Goal: Information Seeking & Learning: Learn about a topic

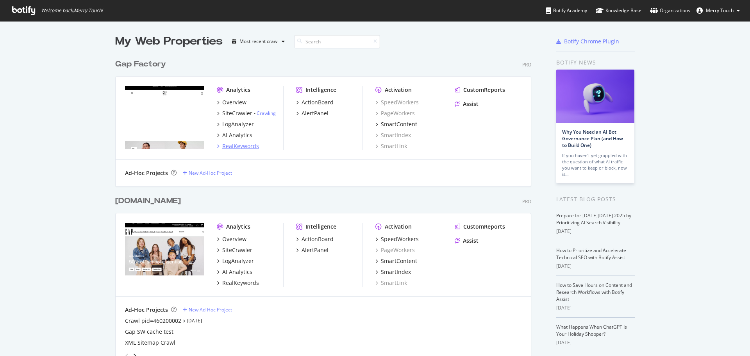
scroll to position [350, 738]
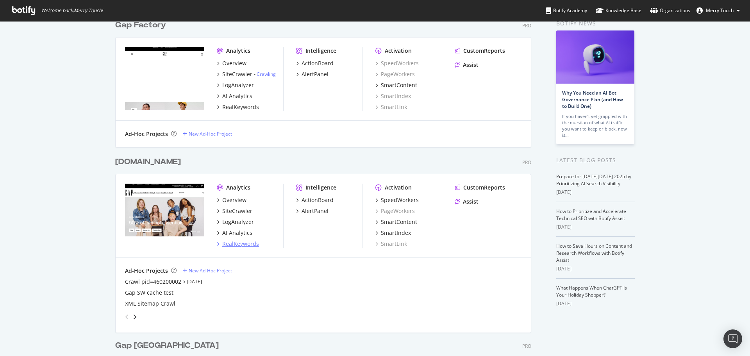
click at [230, 246] on div "RealKeywords" at bounding box center [240, 244] width 37 height 8
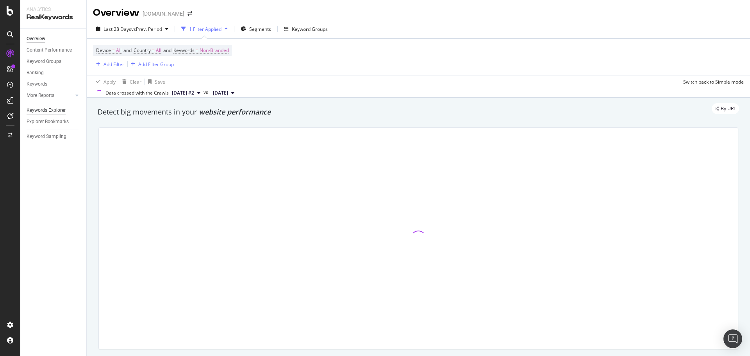
click at [60, 109] on div "Keywords Explorer" at bounding box center [46, 110] width 39 height 8
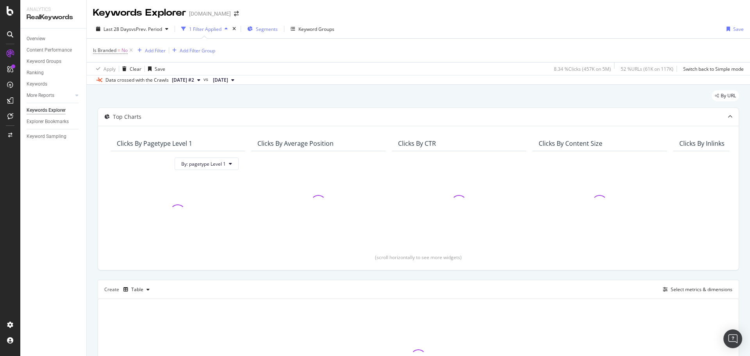
click at [263, 29] on span "Segments" at bounding box center [267, 29] width 22 height 7
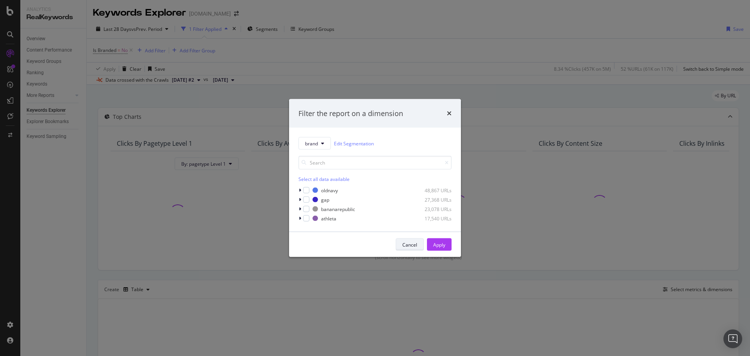
click at [400, 224] on div "brand Edit Segmentation Select all data available oldnavy 48,867 URLs gap 27,36…" at bounding box center [375, 180] width 172 height 104
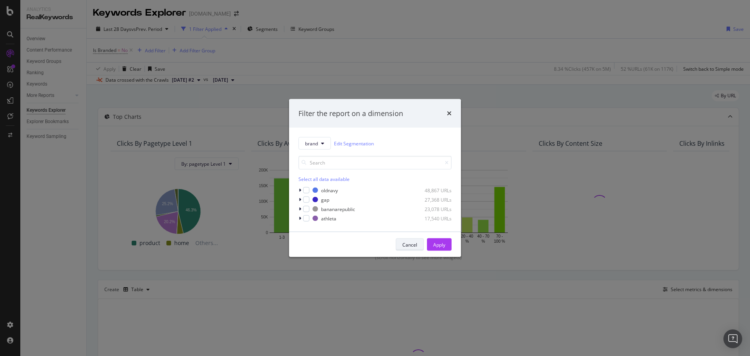
click at [404, 248] on div "Cancel" at bounding box center [409, 244] width 15 height 11
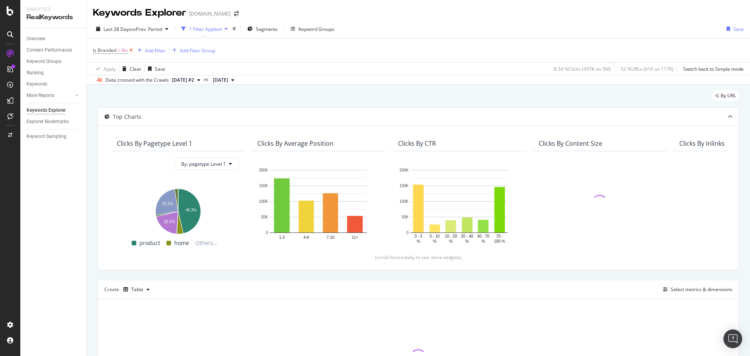
click at [132, 50] on icon at bounding box center [131, 50] width 7 height 8
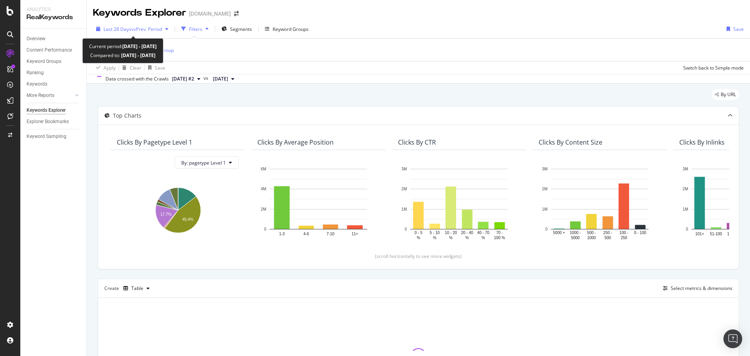
click at [136, 29] on span "vs Prev. Period" at bounding box center [146, 29] width 31 height 7
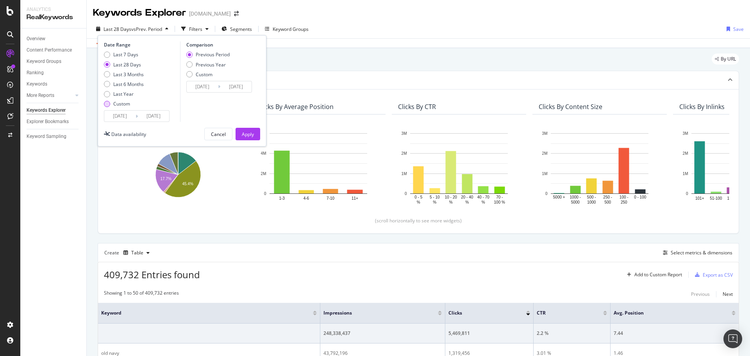
click at [122, 102] on div "Custom" at bounding box center [121, 103] width 17 height 7
click at [123, 113] on input "2025/09/07" at bounding box center [119, 116] width 31 height 11
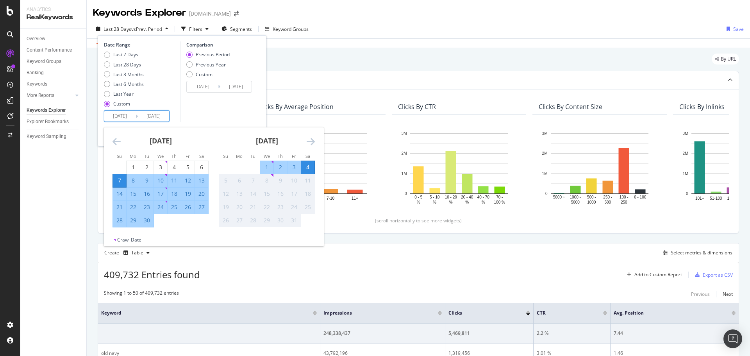
click at [119, 143] on icon "Move backward to switch to the previous month." at bounding box center [116, 141] width 8 height 9
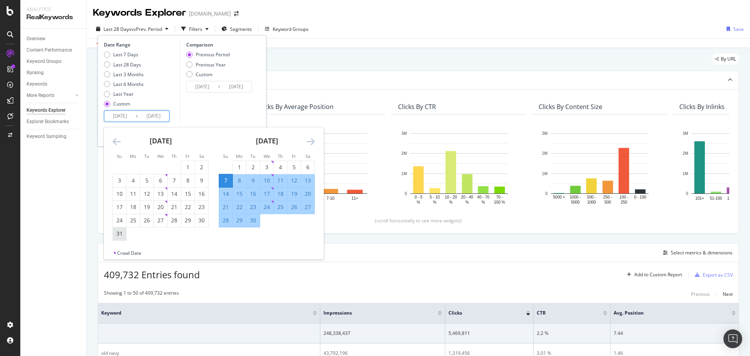
click at [121, 234] on div "31" at bounding box center [119, 234] width 13 height 8
type input "2025/08/31"
type input "2025/07/27"
type input "2025/08/30"
click at [311, 146] on icon "Move forward to switch to the next month." at bounding box center [311, 141] width 8 height 9
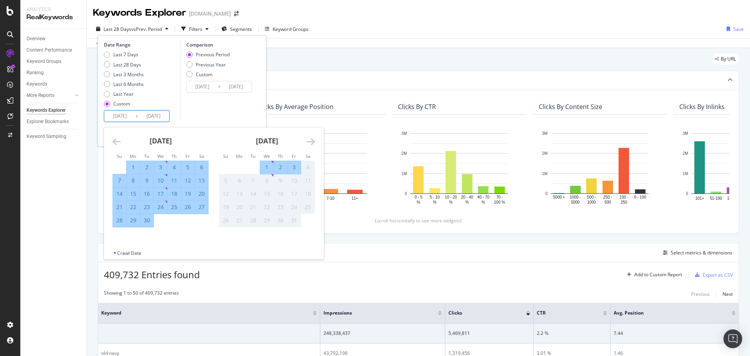
click at [295, 168] on div "3" at bounding box center [293, 167] width 13 height 8
type input "2025/10/03"
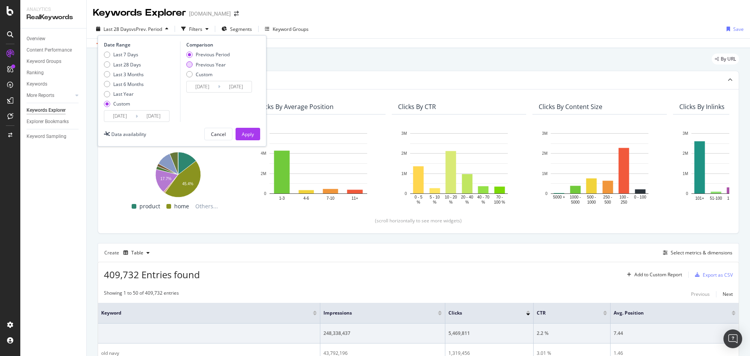
click at [214, 66] on div "Previous Year" at bounding box center [211, 64] width 30 height 7
type input "2024/09/01"
type input "2024/10/04"
click at [252, 136] on div "Apply" at bounding box center [248, 134] width 12 height 7
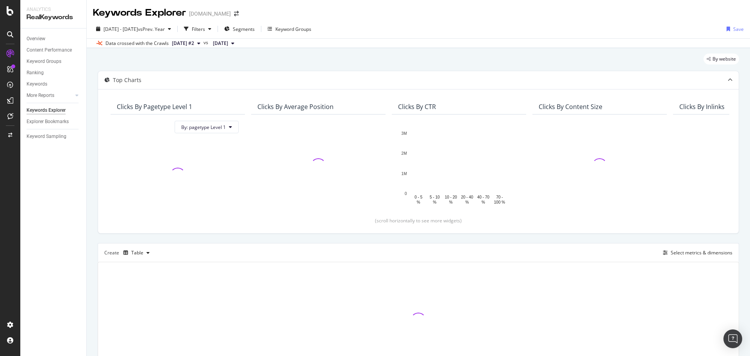
click at [295, 62] on div "By website" at bounding box center [418, 62] width 641 height 17
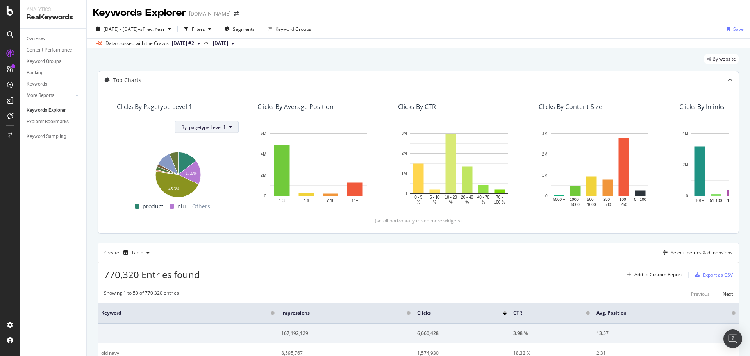
click at [204, 124] on span "By: pagetype Level 1" at bounding box center [203, 127] width 45 height 7
click at [290, 60] on div "By website" at bounding box center [418, 62] width 641 height 17
click at [216, 129] on span "By: pagetype Level 1" at bounding box center [203, 127] width 45 height 7
click at [212, 174] on span "All Dimensions" at bounding box center [198, 170] width 32 height 7
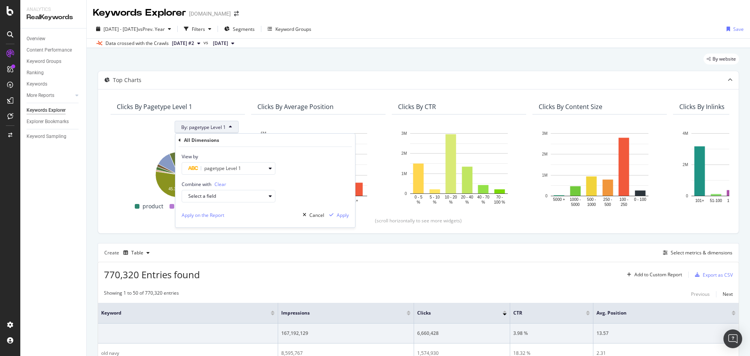
click at [179, 141] on icon at bounding box center [179, 140] width 2 height 5
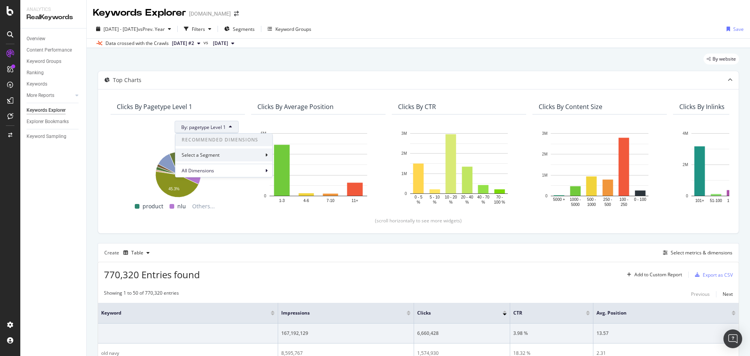
click at [192, 154] on div "Select a Segment" at bounding box center [201, 155] width 39 height 7
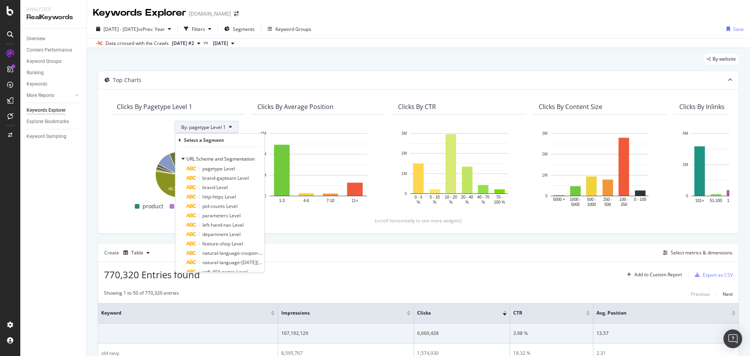
click at [179, 139] on icon at bounding box center [179, 140] width 2 height 5
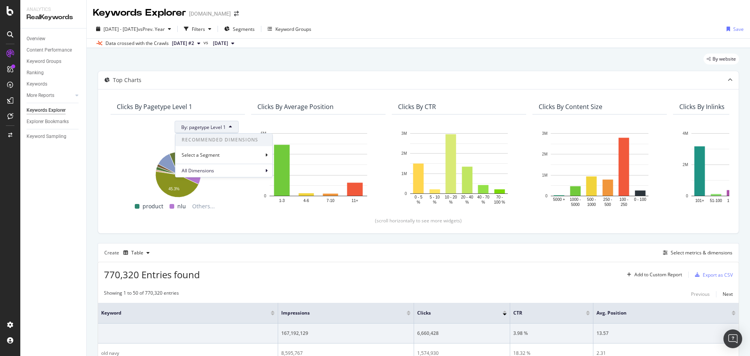
click at [425, 60] on div "By website" at bounding box center [418, 62] width 641 height 17
click at [110, 61] on div "By website" at bounding box center [418, 62] width 641 height 17
click at [52, 50] on div "Content Performance" at bounding box center [49, 50] width 45 height 8
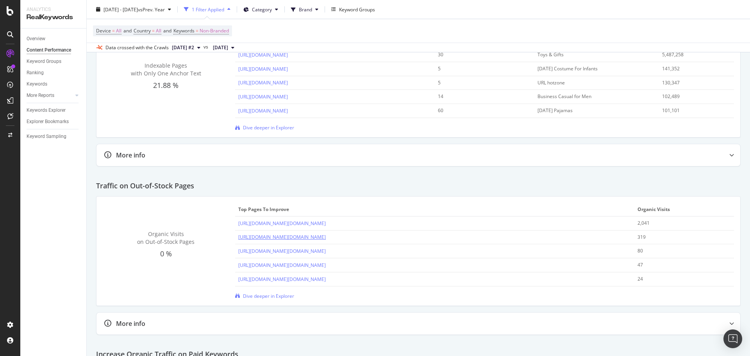
scroll to position [792, 0]
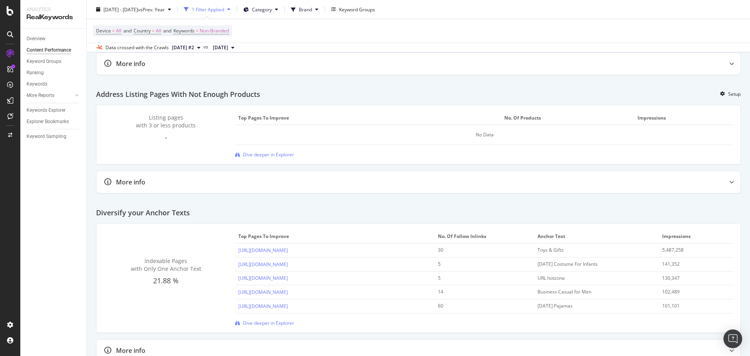
click at [73, 98] on div "More Reports" at bounding box center [57, 95] width 60 height 11
click at [75, 96] on icon at bounding box center [76, 95] width 3 height 5
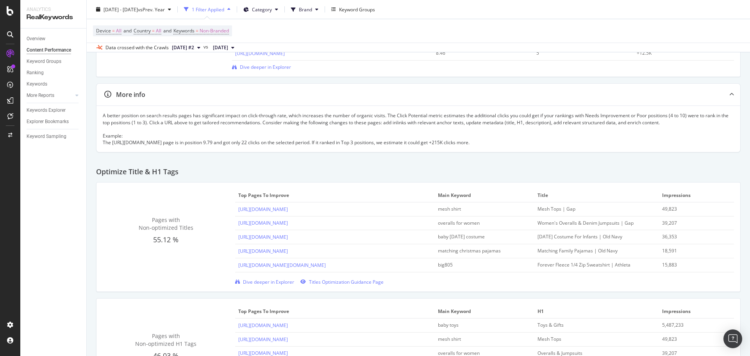
scroll to position [128, 0]
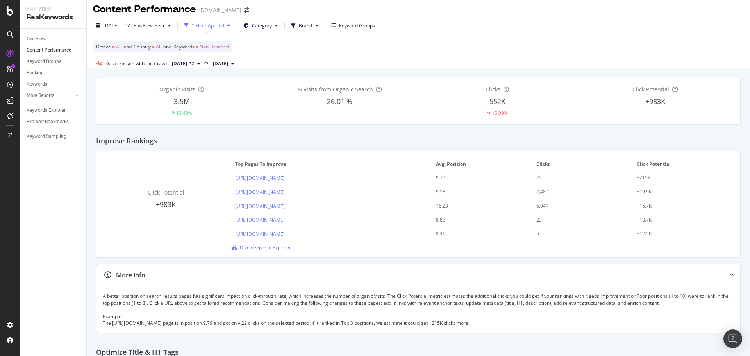
scroll to position [0, 0]
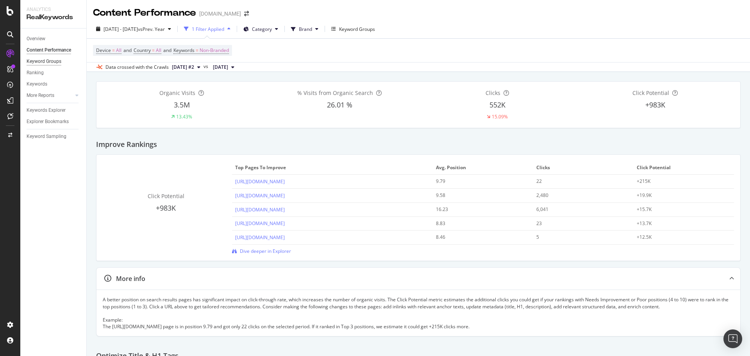
click at [34, 59] on div "Keyword Groups" at bounding box center [44, 61] width 35 height 8
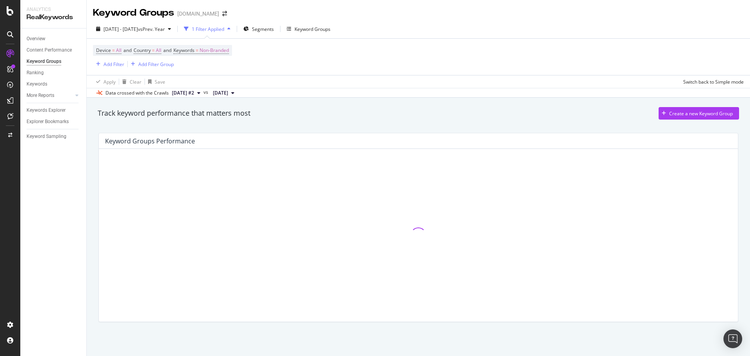
click at [39, 33] on div "Overview" at bounding box center [57, 38] width 60 height 11
click at [40, 41] on div "Overview" at bounding box center [36, 39] width 19 height 8
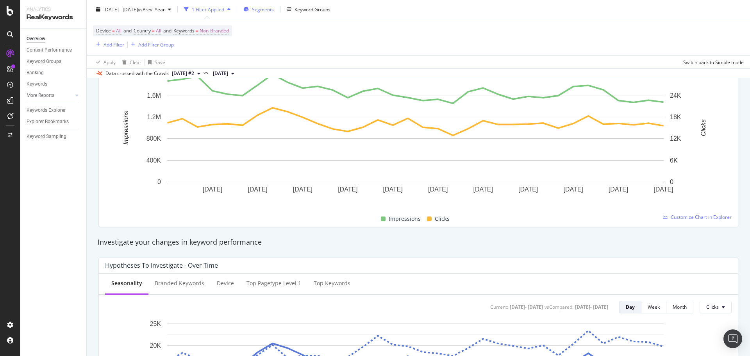
scroll to position [117, 0]
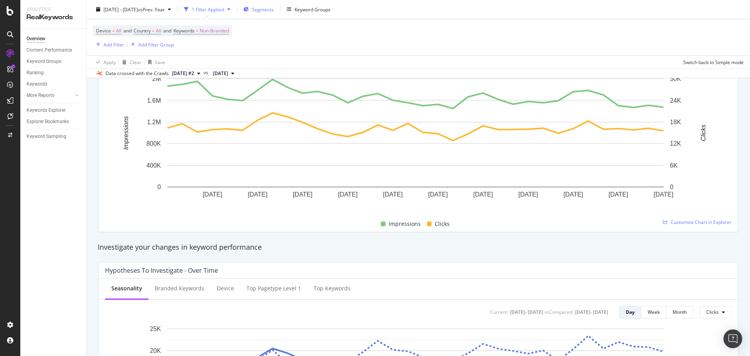
click at [274, 10] on span "Segments" at bounding box center [263, 9] width 22 height 7
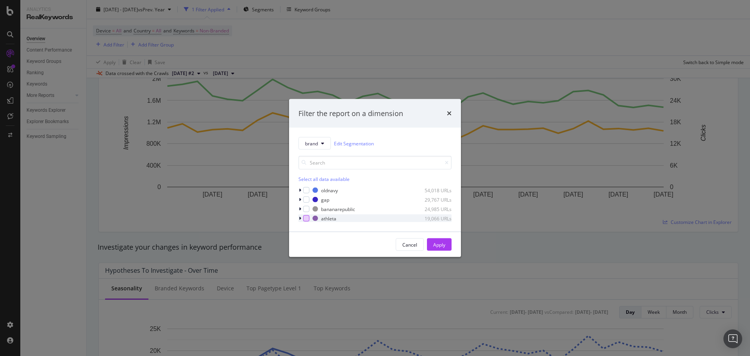
click at [305, 218] on div "modal" at bounding box center [306, 218] width 6 height 6
click at [444, 241] on div "Apply" at bounding box center [439, 244] width 12 height 7
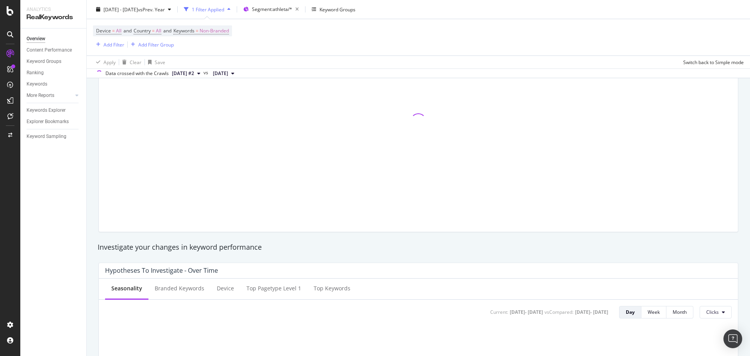
click at [411, 30] on div "Device = All and Country = All and Keywords = Non-Branded Add Filter Add Filter…" at bounding box center [418, 37] width 651 height 36
click at [228, 31] on span "Non-Branded" at bounding box center [214, 30] width 29 height 11
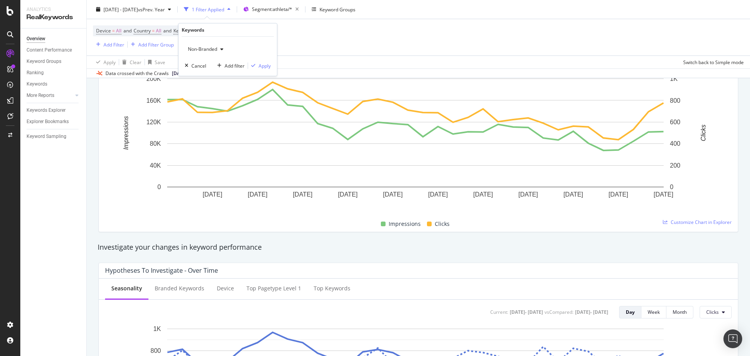
click at [208, 50] on span "Non-Branded" at bounding box center [201, 49] width 32 height 7
click at [205, 107] on span "All" at bounding box center [231, 110] width 80 height 7
click at [265, 68] on div "Apply" at bounding box center [265, 65] width 12 height 7
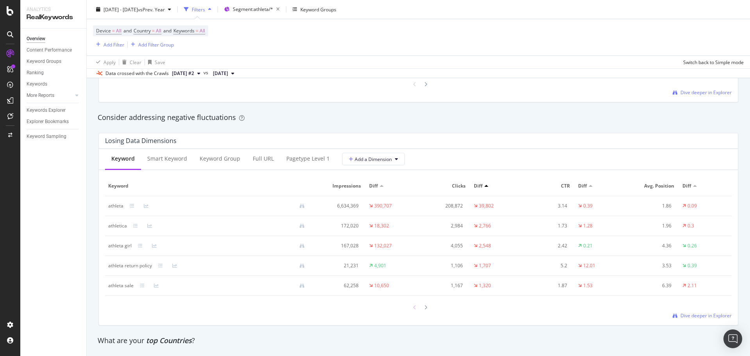
scroll to position [875, 0]
click at [362, 161] on span "Add a Dimension" at bounding box center [370, 159] width 43 height 7
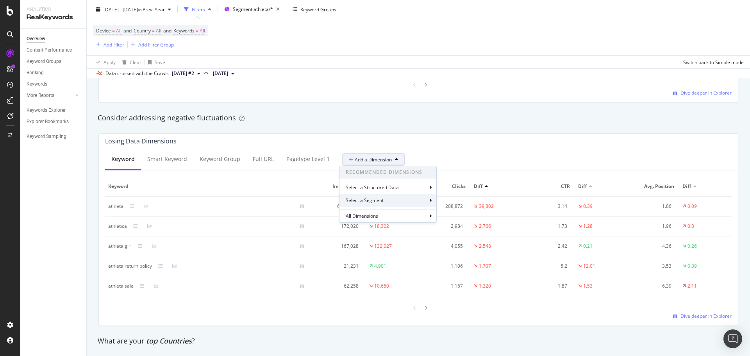
click at [393, 199] on div "Select a Segment" at bounding box center [387, 200] width 97 height 13
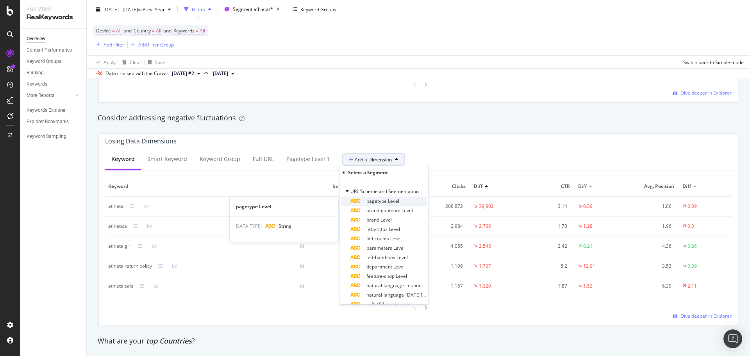
click at [393, 201] on span "pagetype Level" at bounding box center [382, 201] width 33 height 7
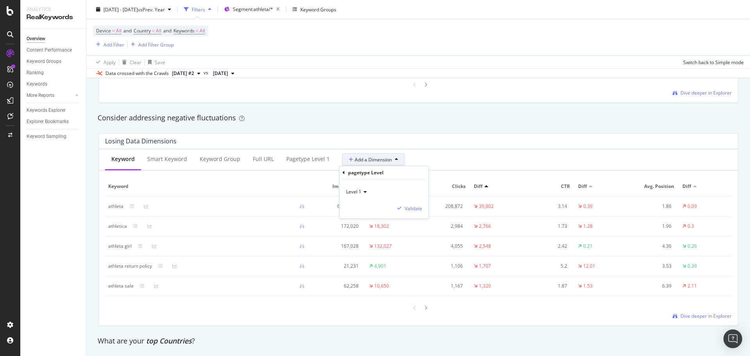
click at [363, 190] on icon at bounding box center [363, 191] width 5 height 5
click at [384, 191] on div "Level 1" at bounding box center [384, 192] width 77 height 12
click at [412, 209] on div "Validate" at bounding box center [414, 208] width 18 height 7
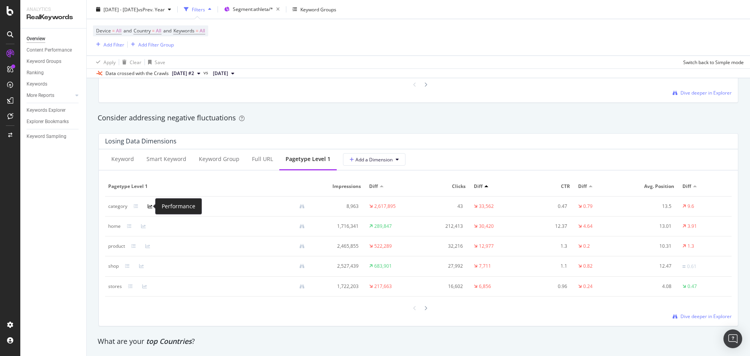
click at [150, 208] on icon at bounding box center [150, 206] width 5 height 5
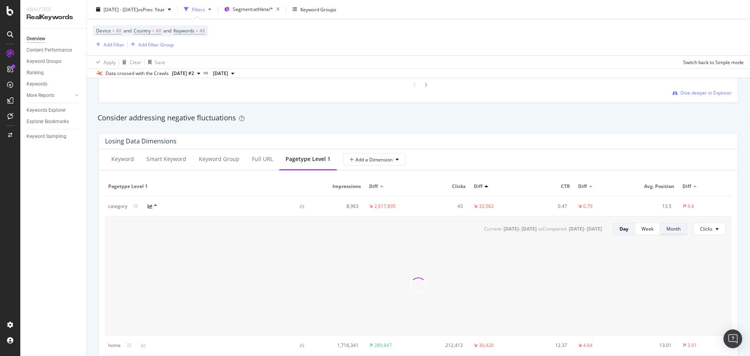
click at [666, 227] on div "Month" at bounding box center [673, 228] width 14 height 7
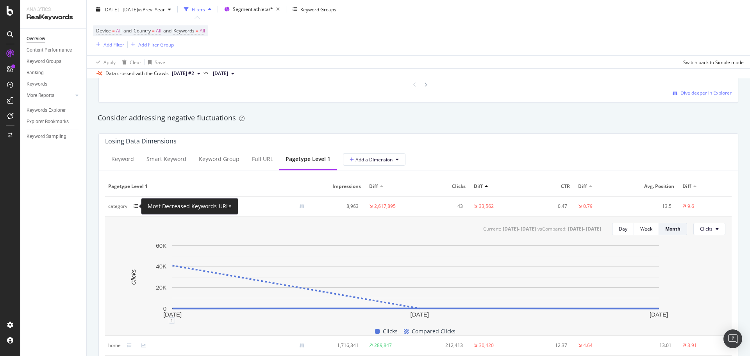
click at [137, 207] on icon at bounding box center [136, 206] width 5 height 5
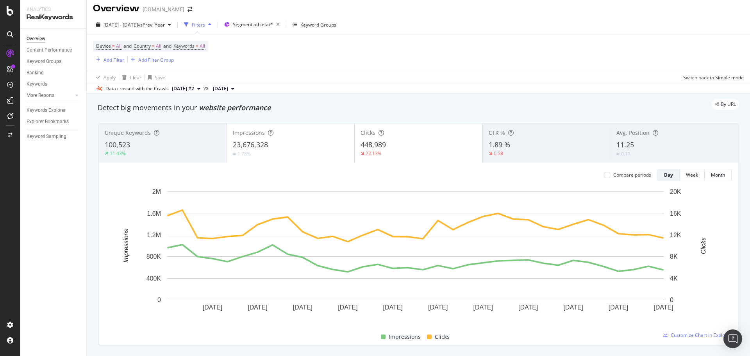
scroll to position [0, 0]
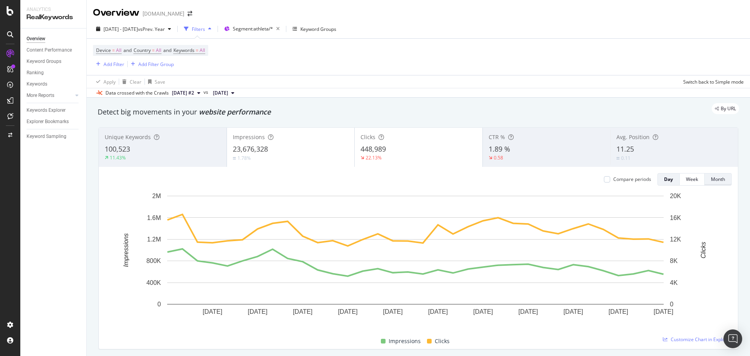
click at [711, 178] on div "Month" at bounding box center [718, 179] width 14 height 7
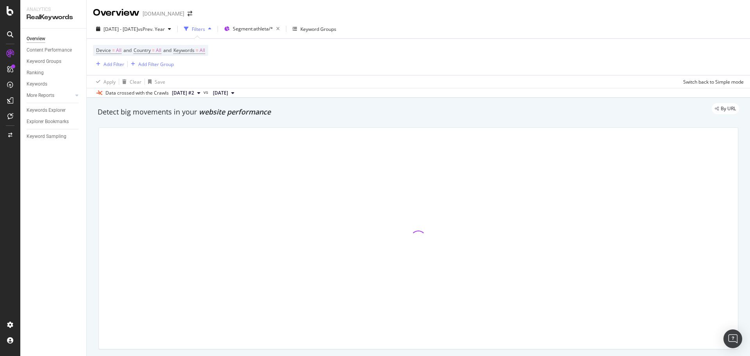
click at [189, 90] on span "[DATE] #2" at bounding box center [183, 92] width 22 height 7
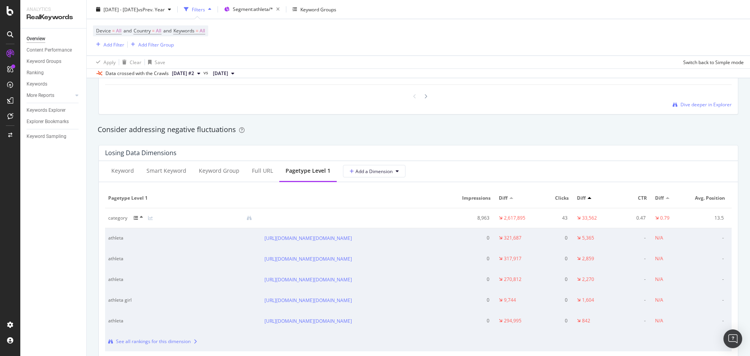
scroll to position [898, 0]
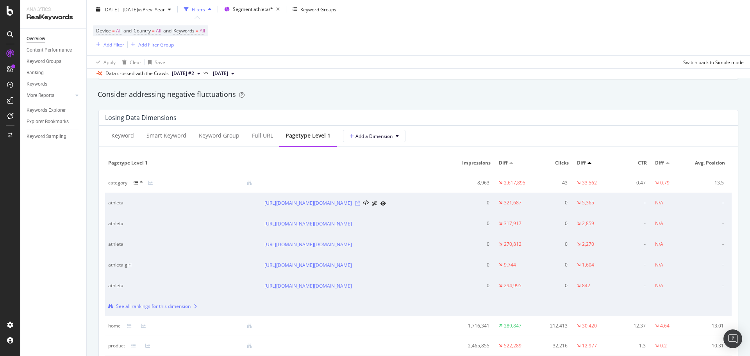
click at [360, 203] on icon at bounding box center [357, 203] width 5 height 5
click at [360, 222] on icon at bounding box center [357, 223] width 5 height 5
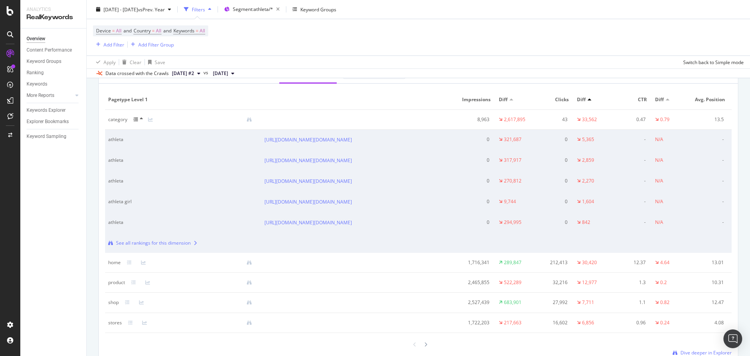
scroll to position [976, 0]
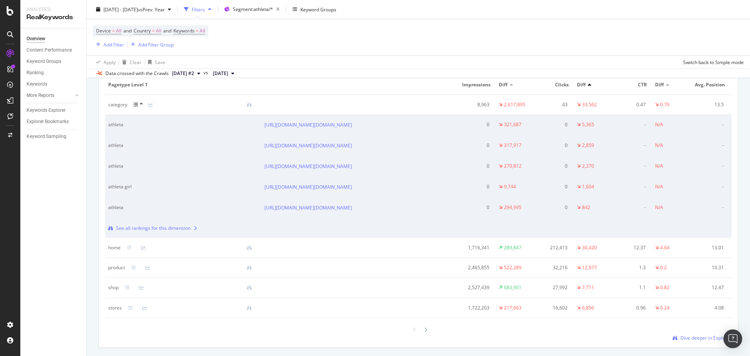
click at [164, 229] on div "See all rankings for this dimension" at bounding box center [153, 228] width 75 height 7
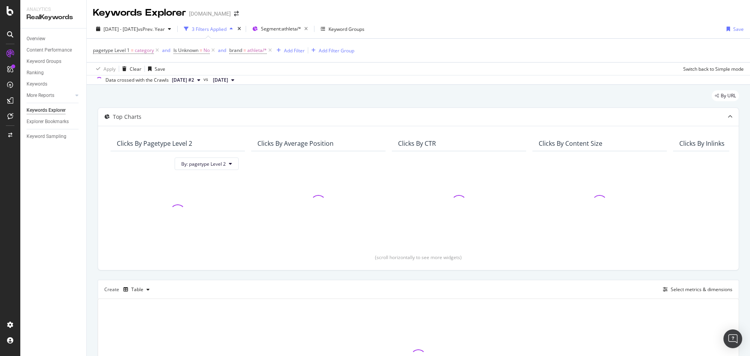
click at [94, 223] on div "By URL Top Charts Clicks By pagetype Level 2 By: pagetype Level 2 Clicks By Ave…" at bounding box center [418, 264] width 663 height 358
